Goal: Navigation & Orientation: Find specific page/section

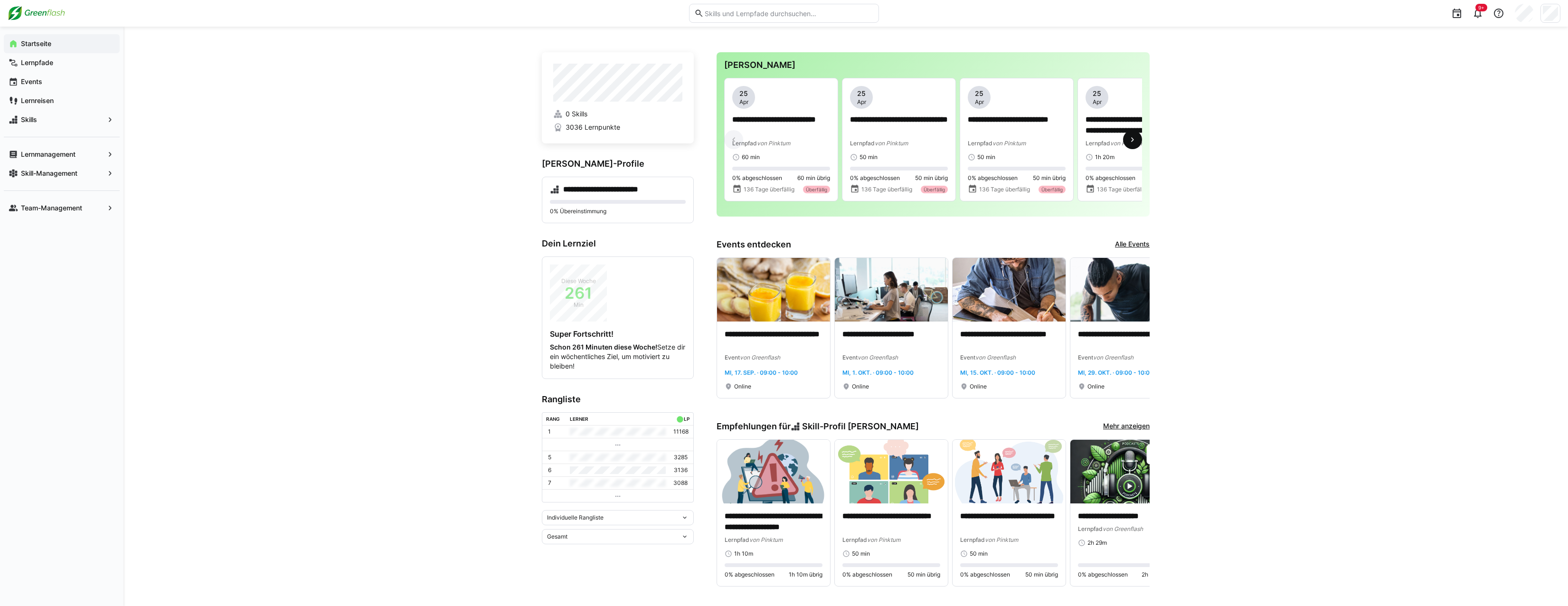
click at [1133, 144] on eds-icon at bounding box center [1133, 140] width 10 height 10
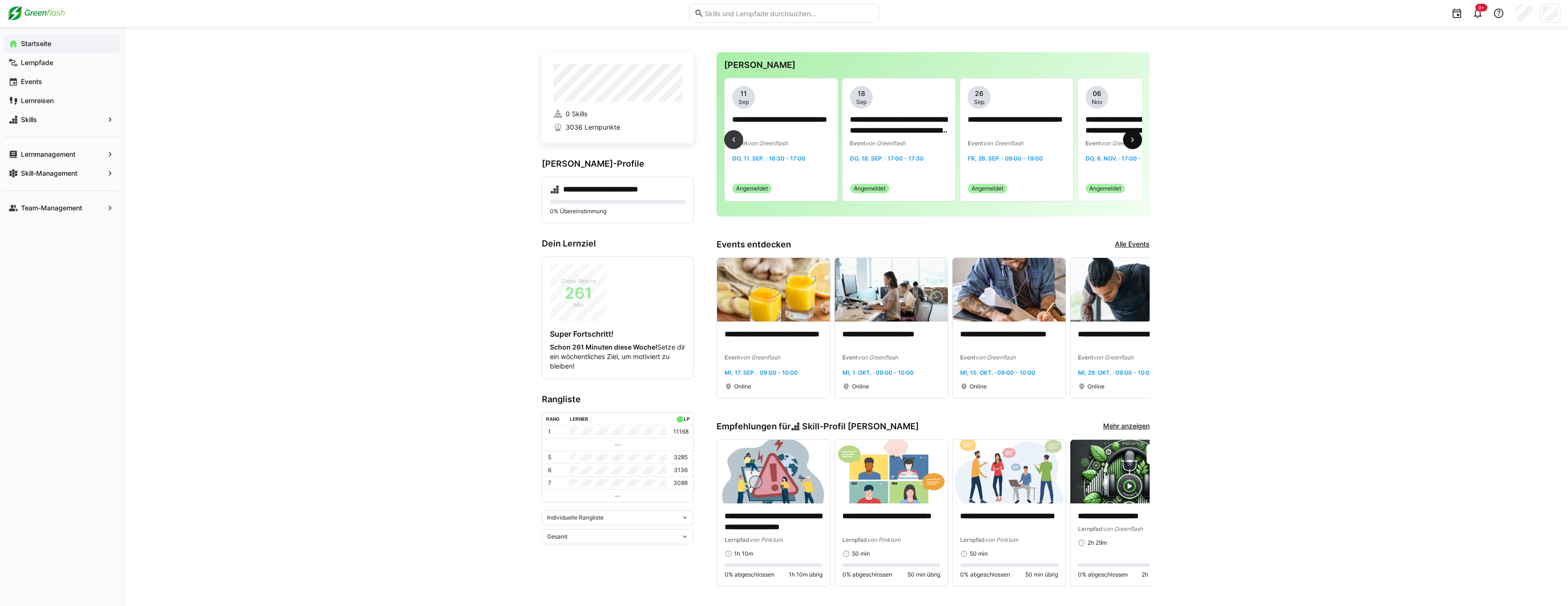
click at [1133, 144] on eds-icon at bounding box center [1133, 140] width 10 height 10
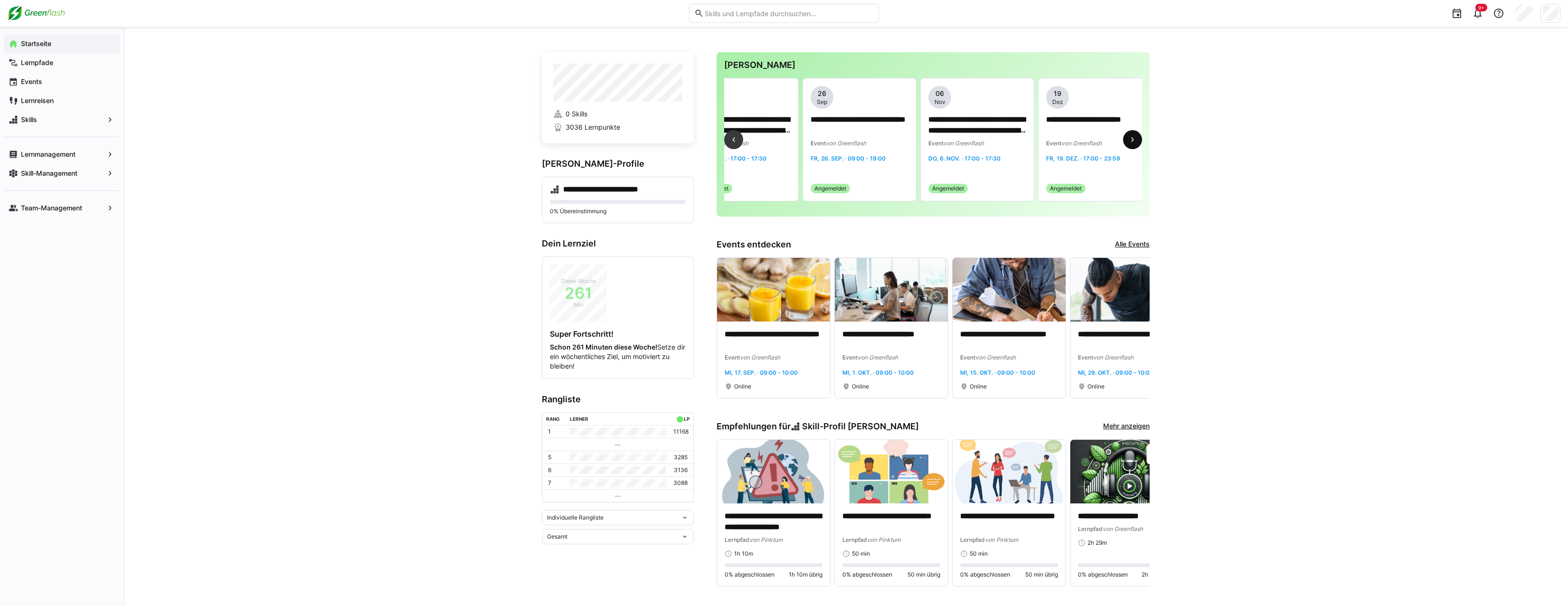
scroll to position [0, 2051]
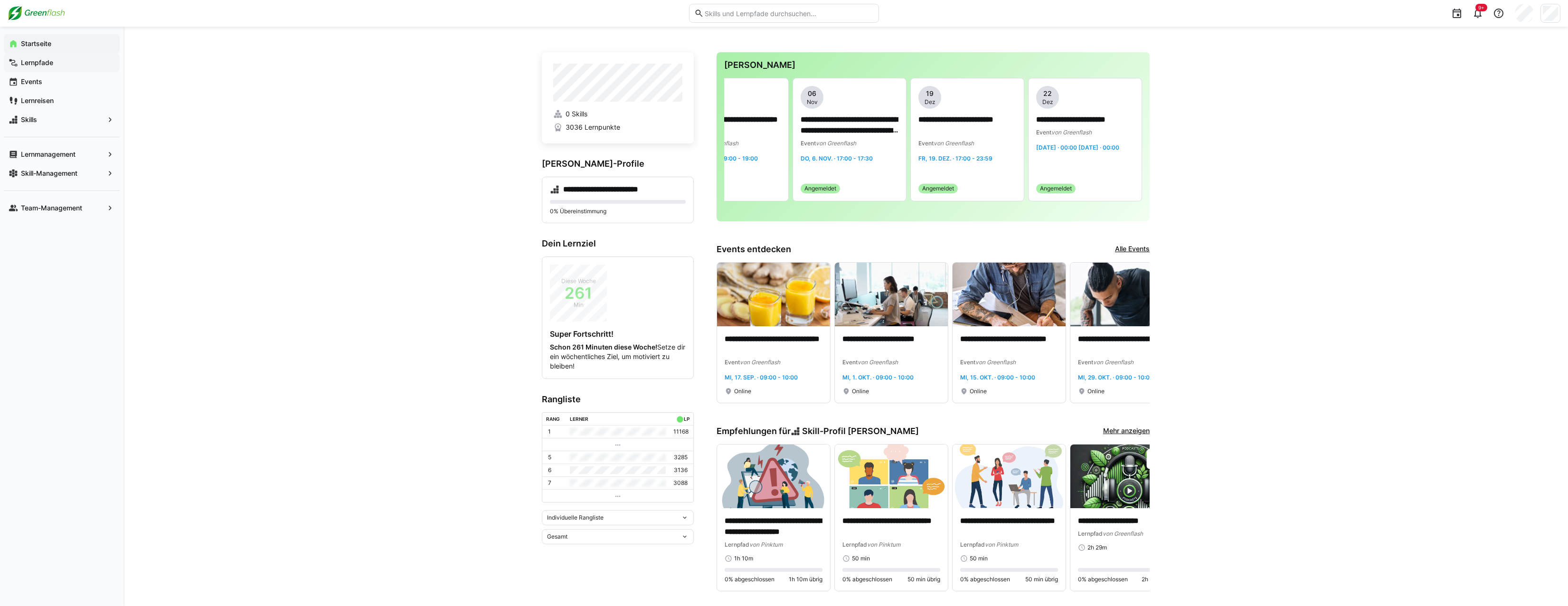
click at [0, 0] on app-navigation-label "Lernpfade" at bounding box center [0, 0] width 0 height 0
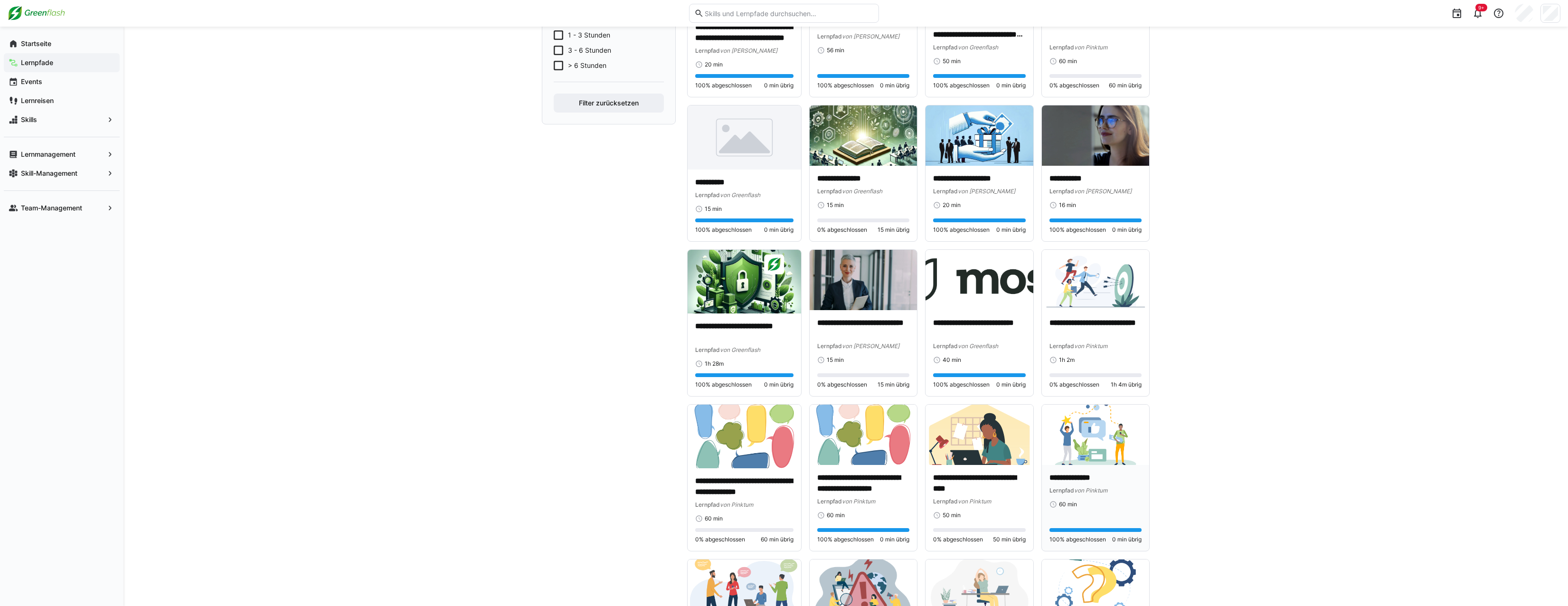
scroll to position [301, 0]
click at [0, 0] on app-navigation-label "Startseite" at bounding box center [0, 0] width 0 height 0
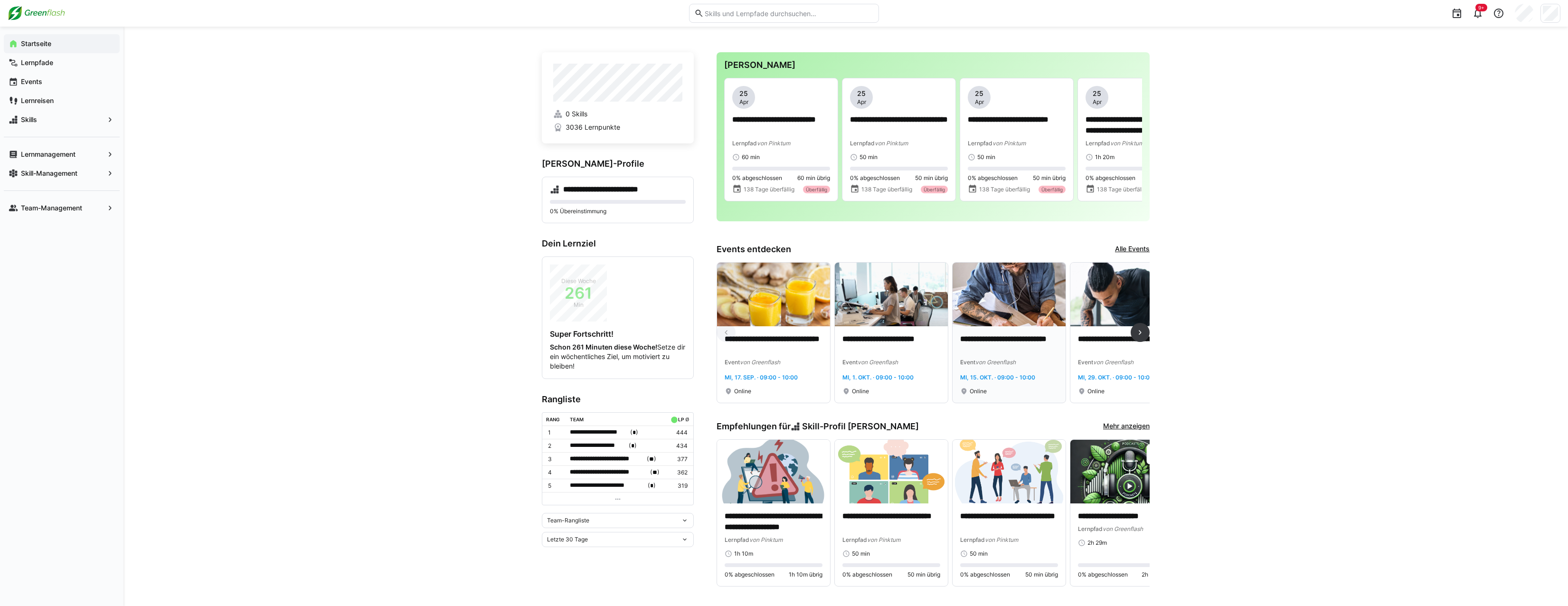
click at [1002, 295] on img at bounding box center [1009, 294] width 113 height 64
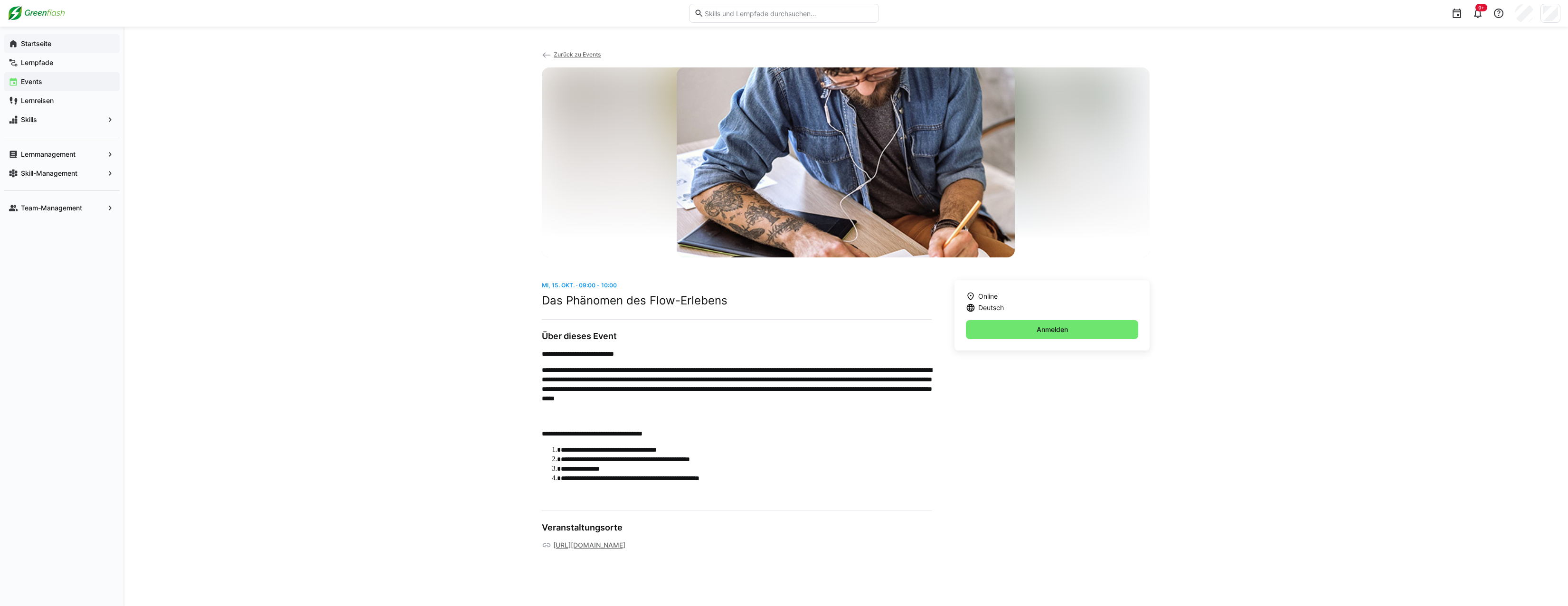
click at [36, 38] on div "Startseite" at bounding box center [61, 43] width 116 height 19
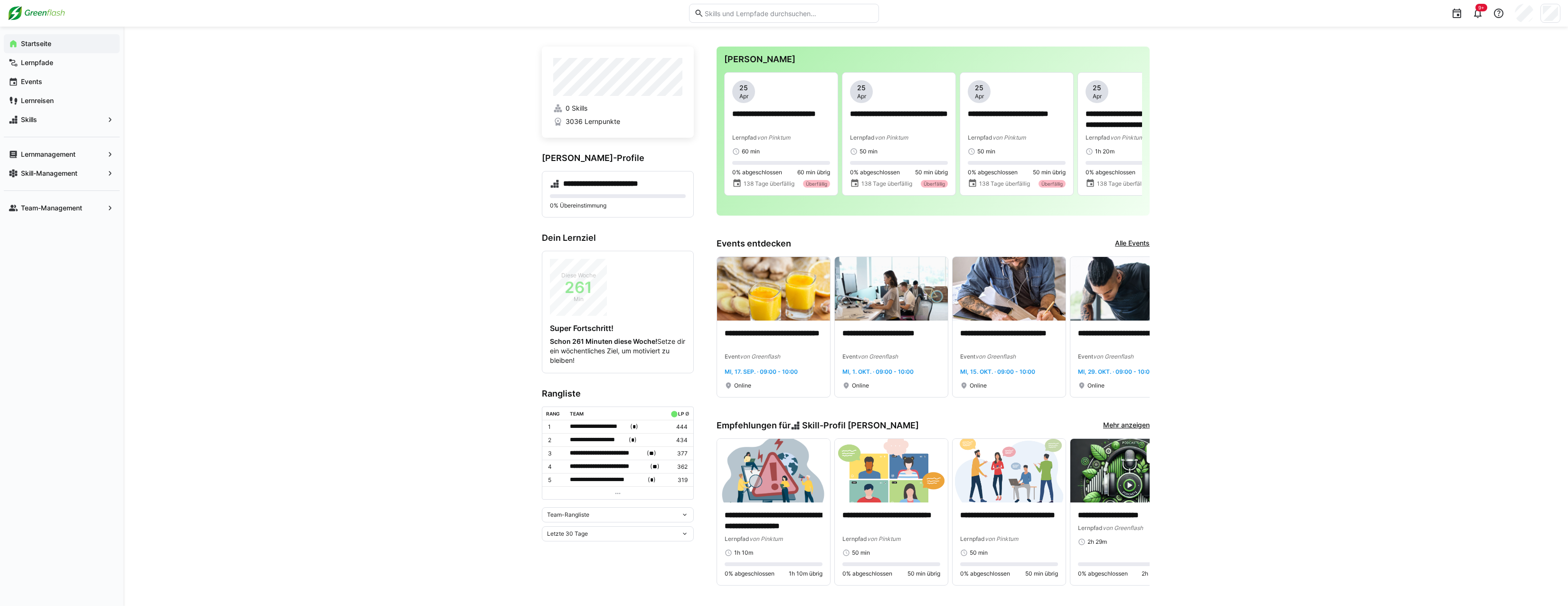
scroll to position [6, 0]
click at [0, 0] on app-navigation-label "Lernreisen" at bounding box center [0, 0] width 0 height 0
